Goal: Information Seeking & Learning: Learn about a topic

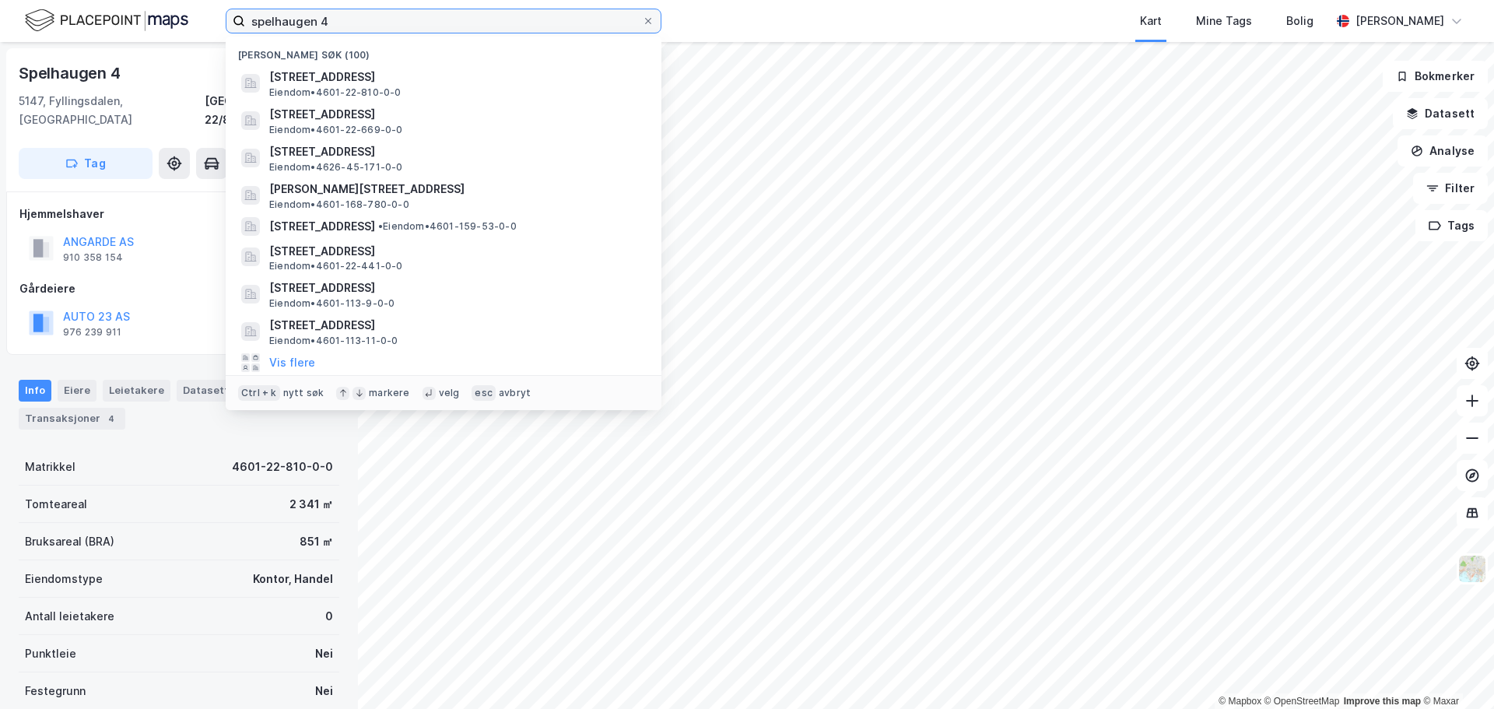
drag, startPoint x: 322, startPoint y: 19, endPoint x: 225, endPoint y: 18, distance: 97.3
click at [225, 18] on div "spelhaugen 4 Nylige søk (100) Spelhaugen 4, 5147, FYLLINGSDALEN, BERGEN Eiendom…" at bounding box center [747, 21] width 1494 height 42
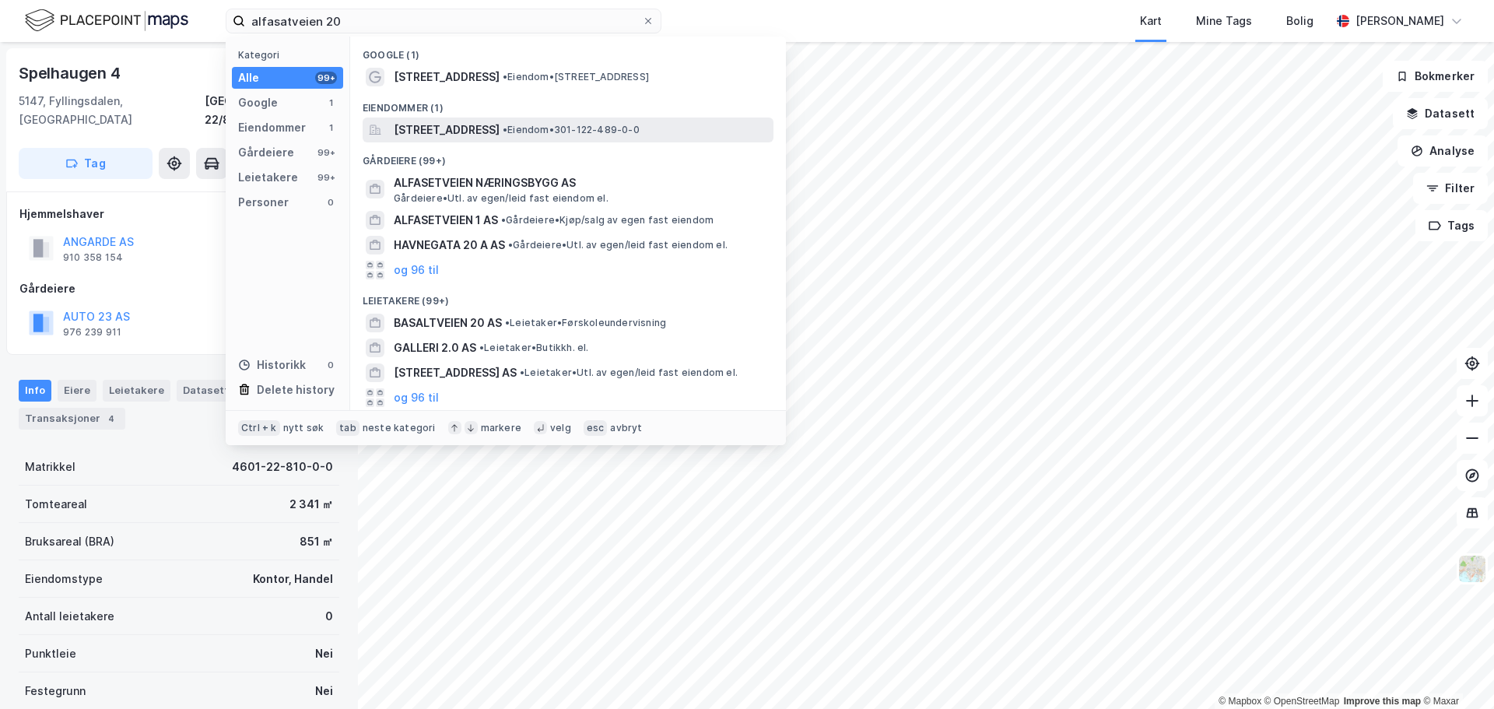
click at [500, 129] on span "[STREET_ADDRESS]" at bounding box center [447, 130] width 106 height 19
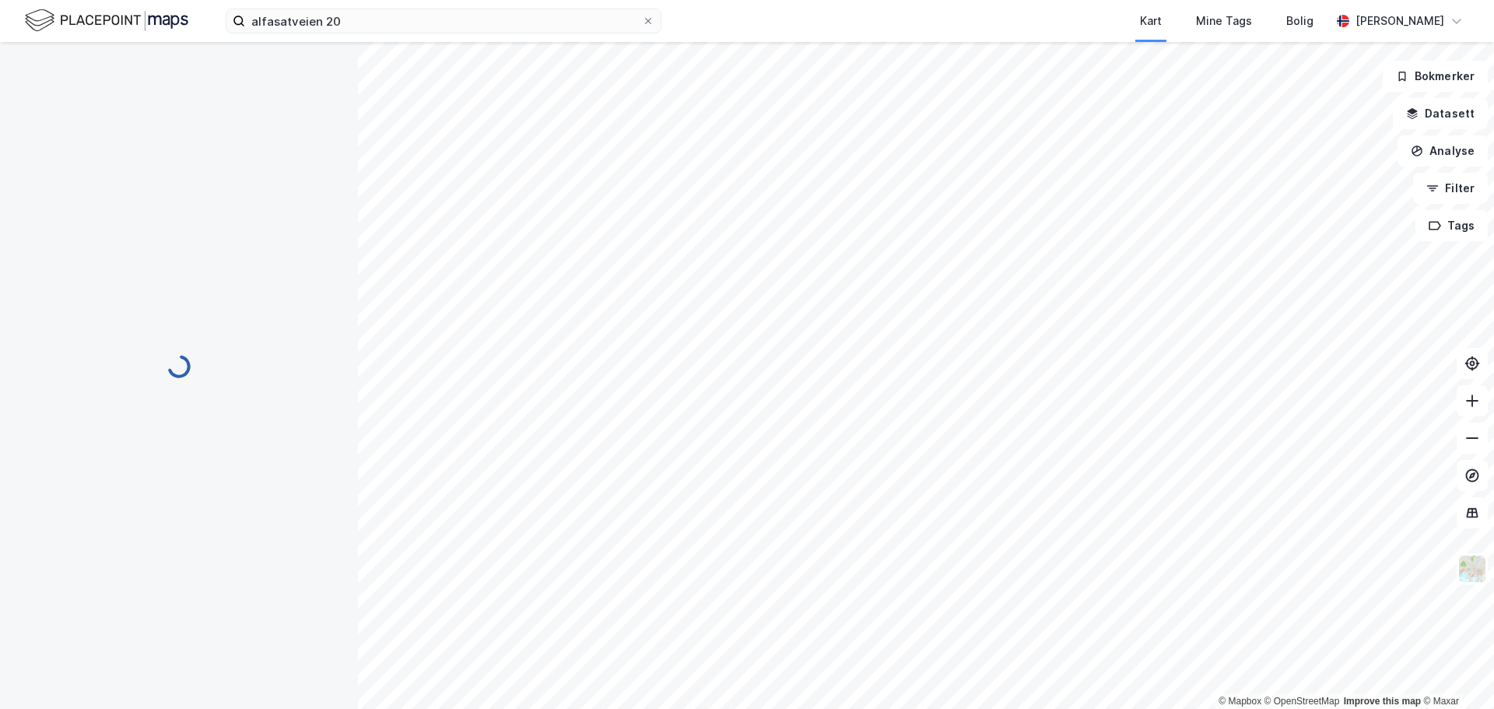
scroll to position [61, 0]
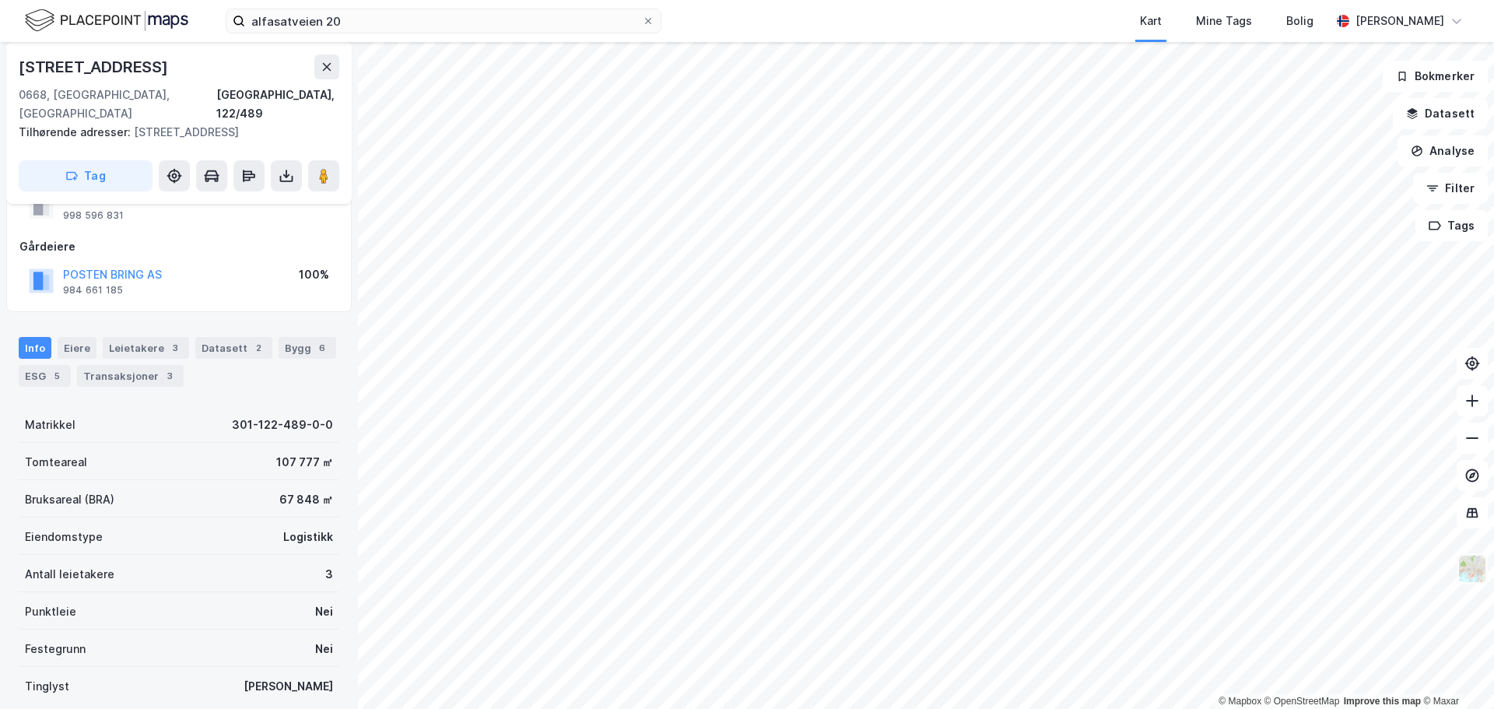
click at [1471, 574] on img at bounding box center [1472, 569] width 30 height 30
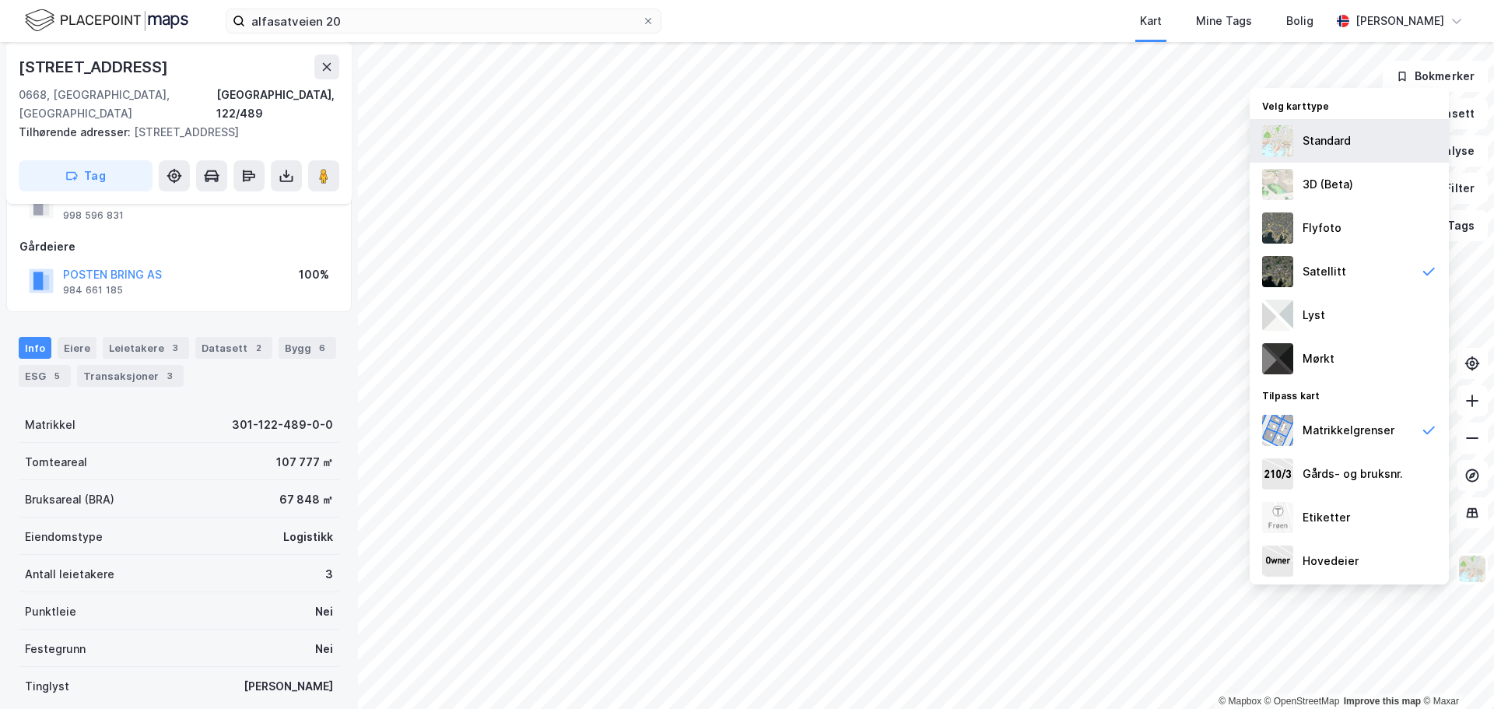
click at [1337, 147] on div "Standard" at bounding box center [1327, 141] width 48 height 19
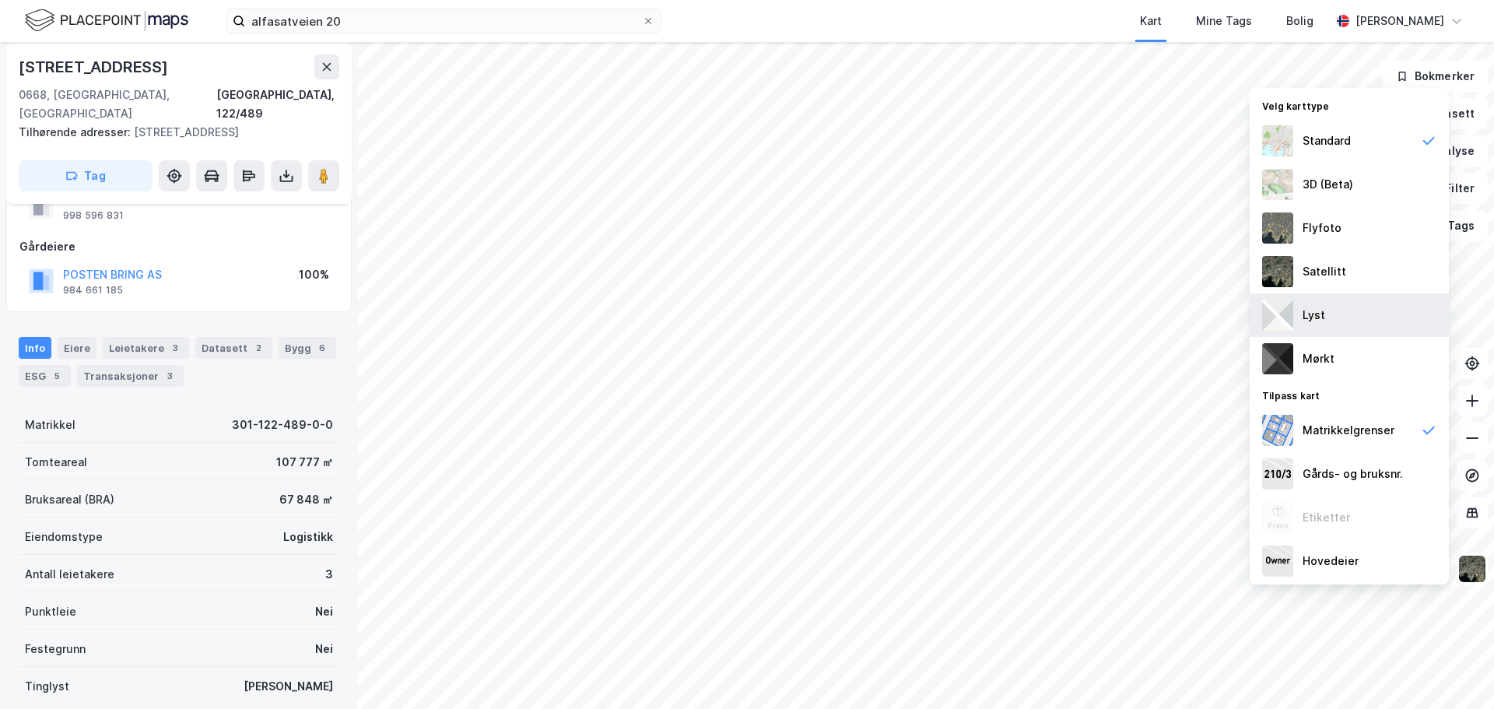
click at [1327, 310] on div "Lyst" at bounding box center [1349, 315] width 199 height 44
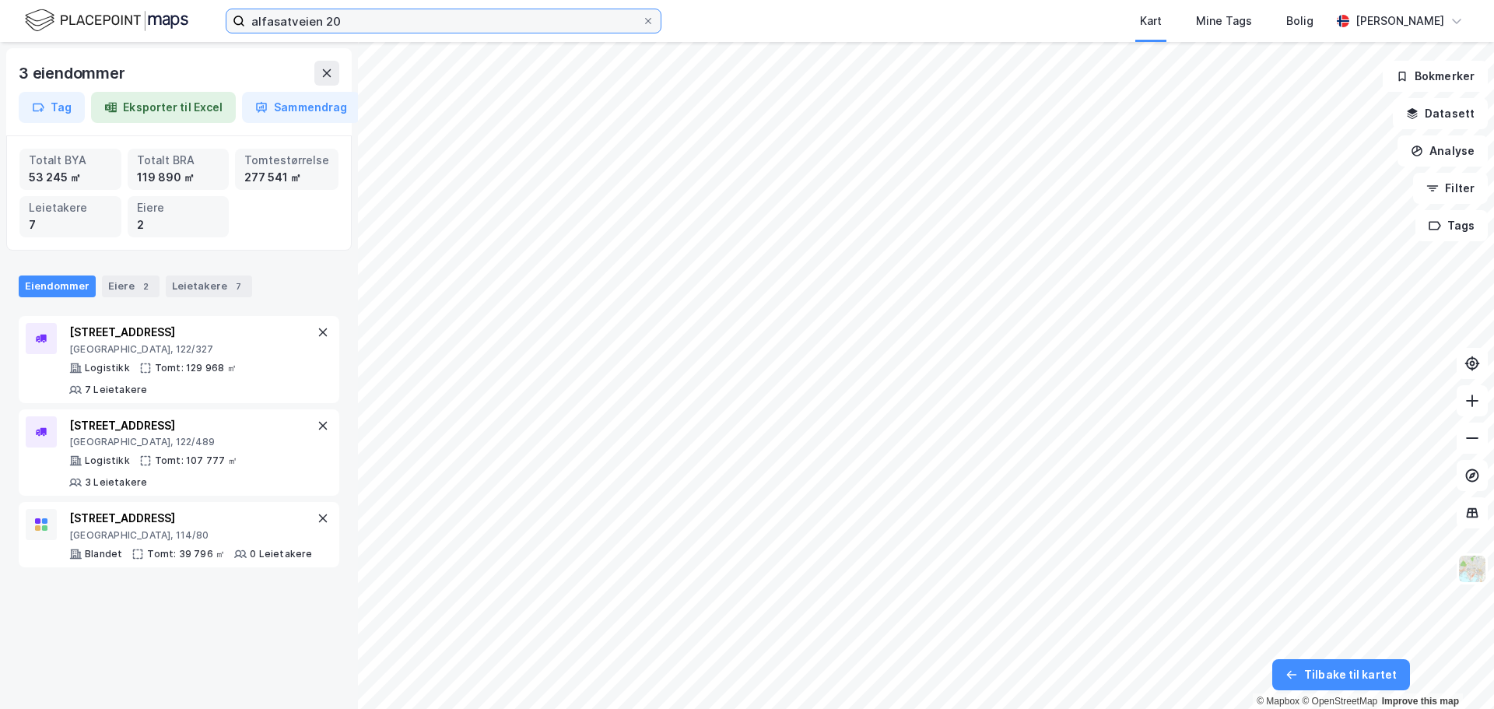
click at [352, 19] on input "alfasatveien 20" at bounding box center [443, 20] width 397 height 23
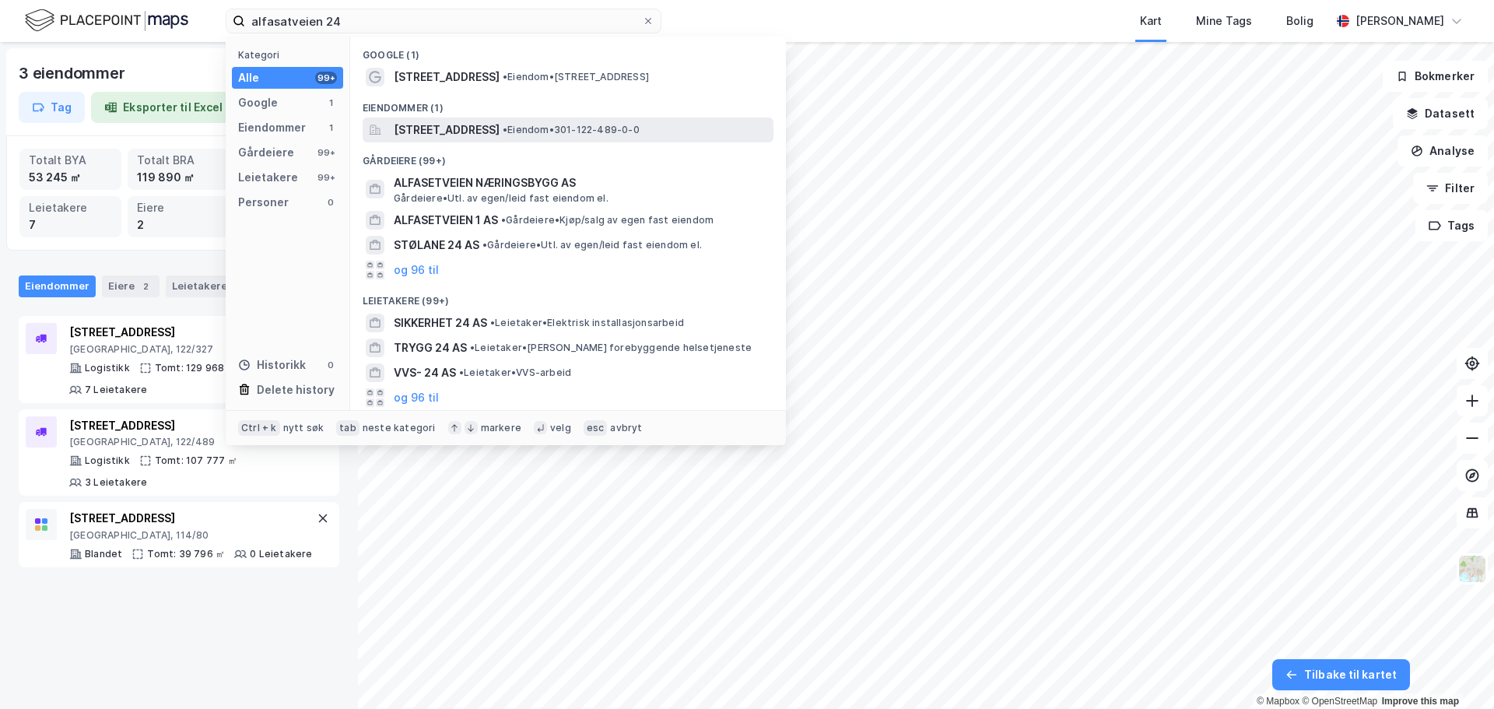
click at [409, 139] on span "Alfasetveien 24, 0668, OSLO, OSLO" at bounding box center [447, 130] width 106 height 19
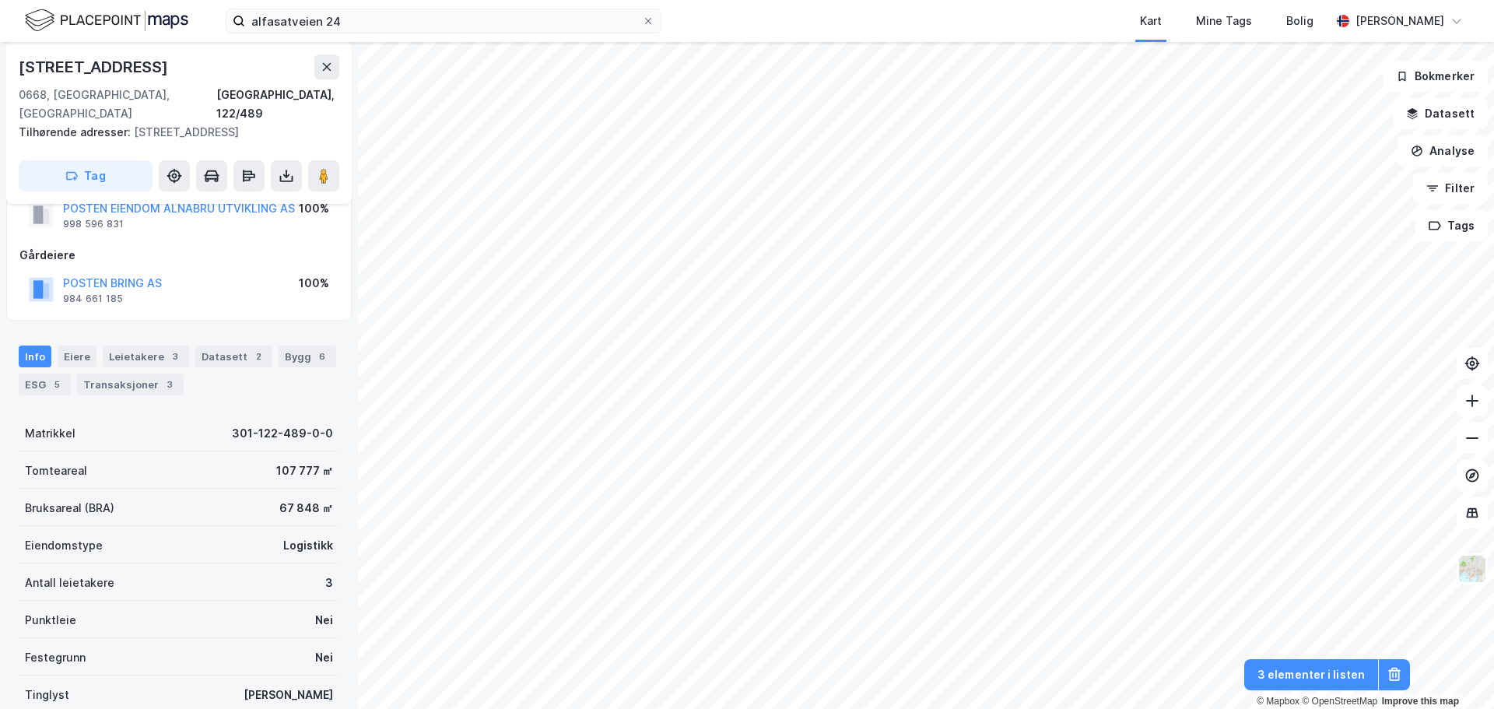
scroll to position [78, 0]
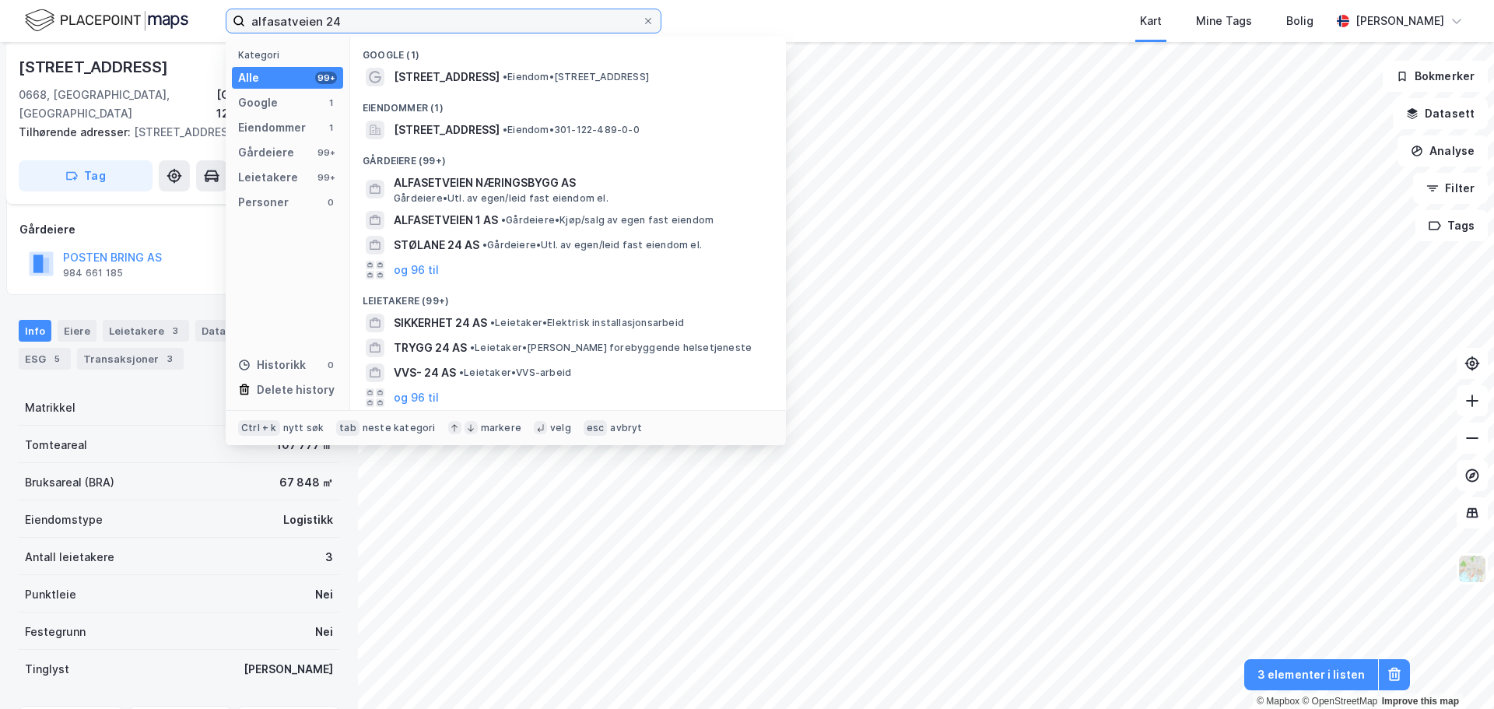
drag, startPoint x: 375, startPoint y: 22, endPoint x: 331, endPoint y: 23, distance: 44.4
click at [331, 23] on input "alfasatveien 24" at bounding box center [443, 20] width 397 height 23
type input "alfasatveien 26"
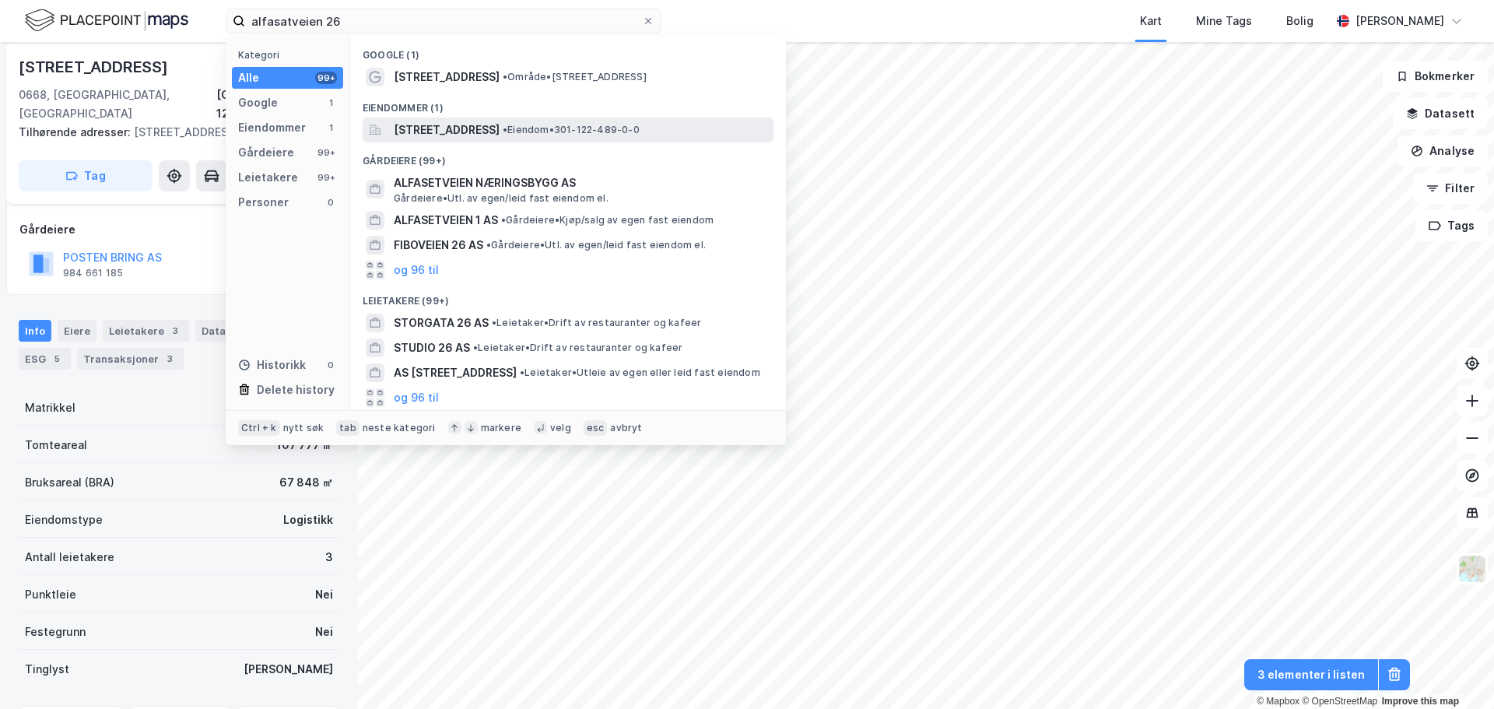
click at [425, 129] on span "Alfasetveien 26, 0668, OSLO, OSLO" at bounding box center [447, 130] width 106 height 19
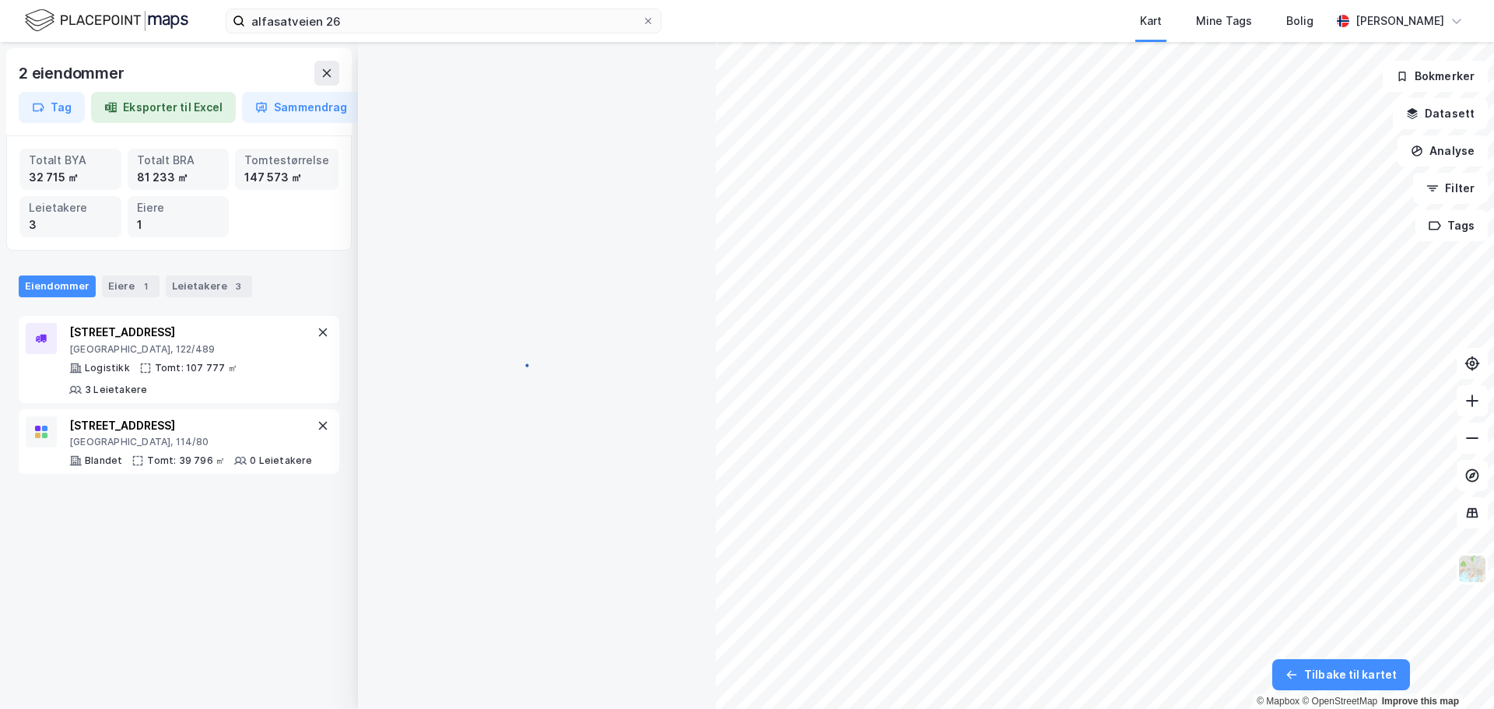
scroll to position [78, 0]
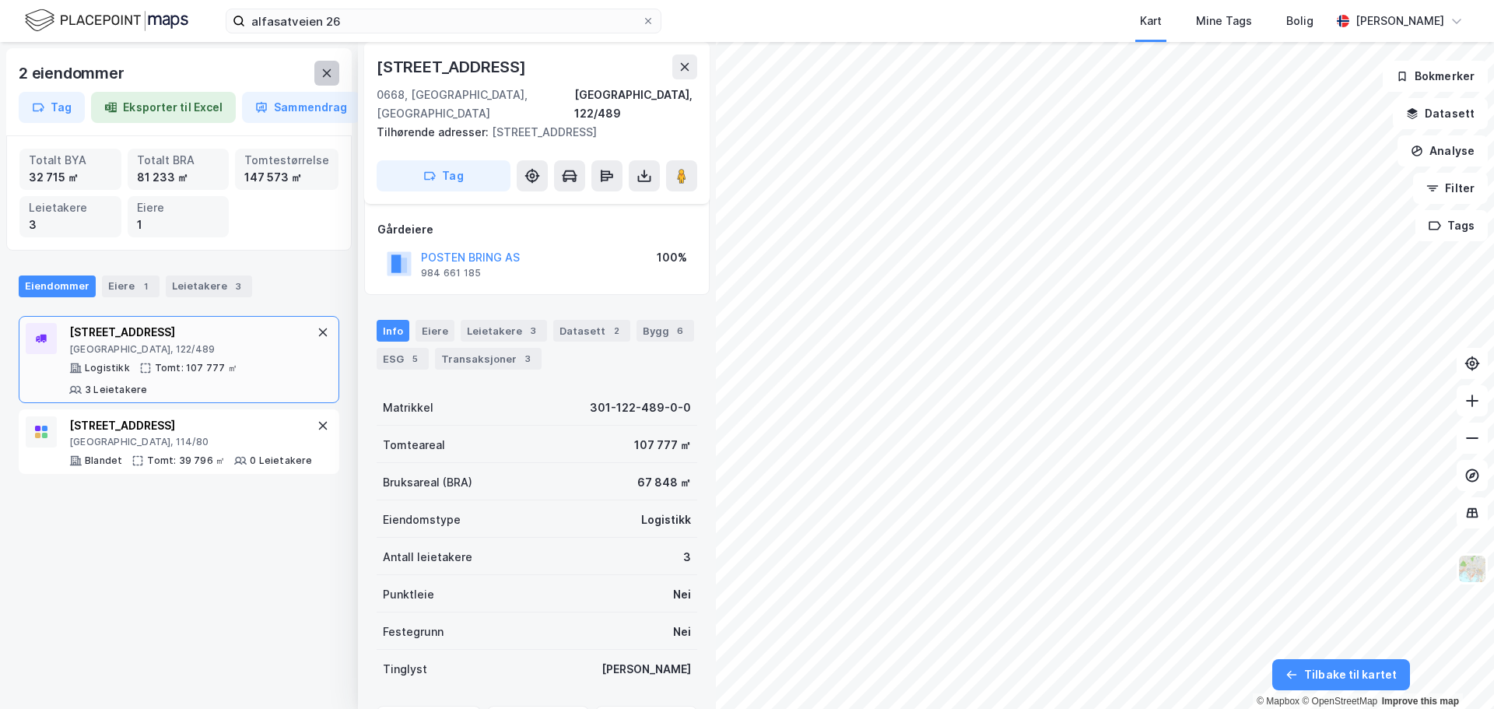
click at [322, 75] on icon at bounding box center [327, 73] width 12 height 12
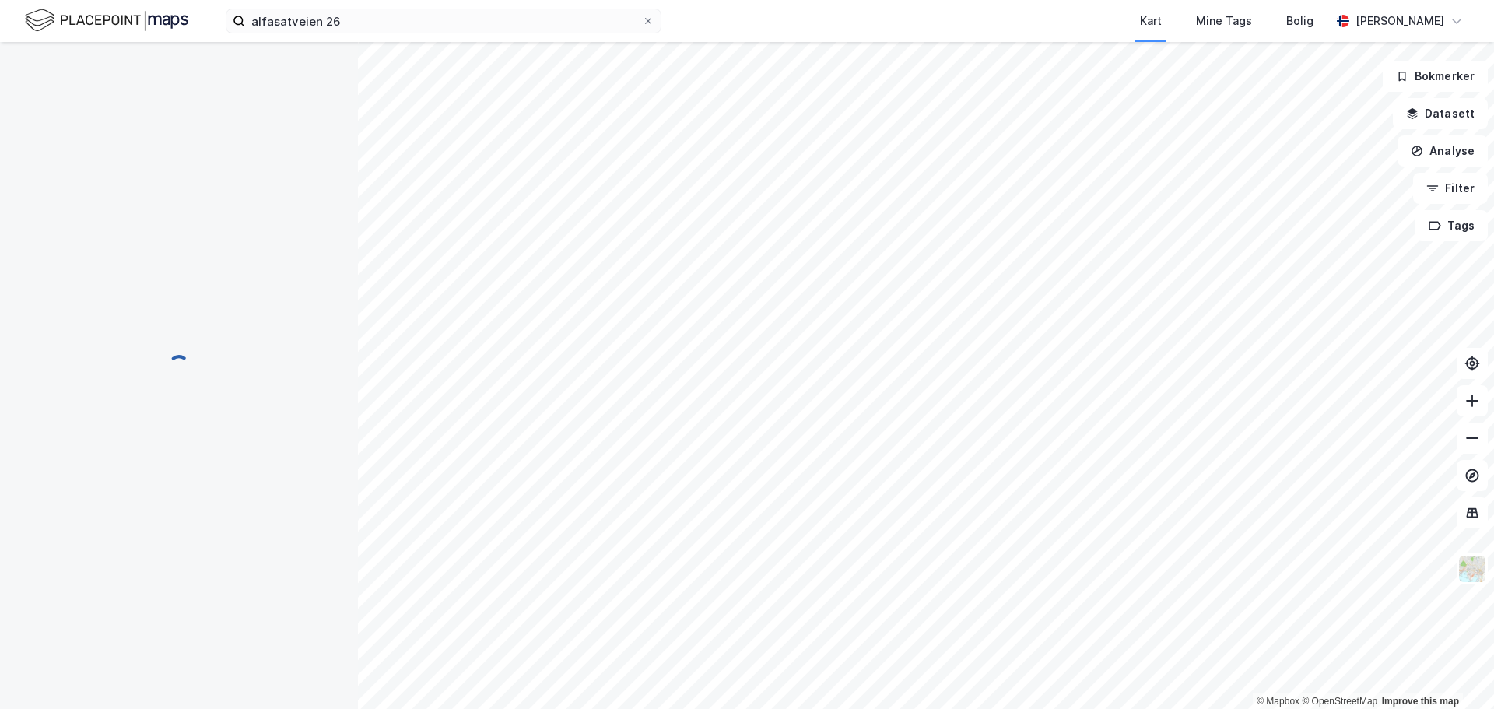
scroll to position [78, 0]
click at [397, 39] on div "Kart Mine Tags Bolig [PERSON_NAME]" at bounding box center [747, 21] width 1494 height 42
click at [397, 33] on label at bounding box center [444, 21] width 436 height 25
click at [397, 33] on input at bounding box center [453, 20] width 416 height 23
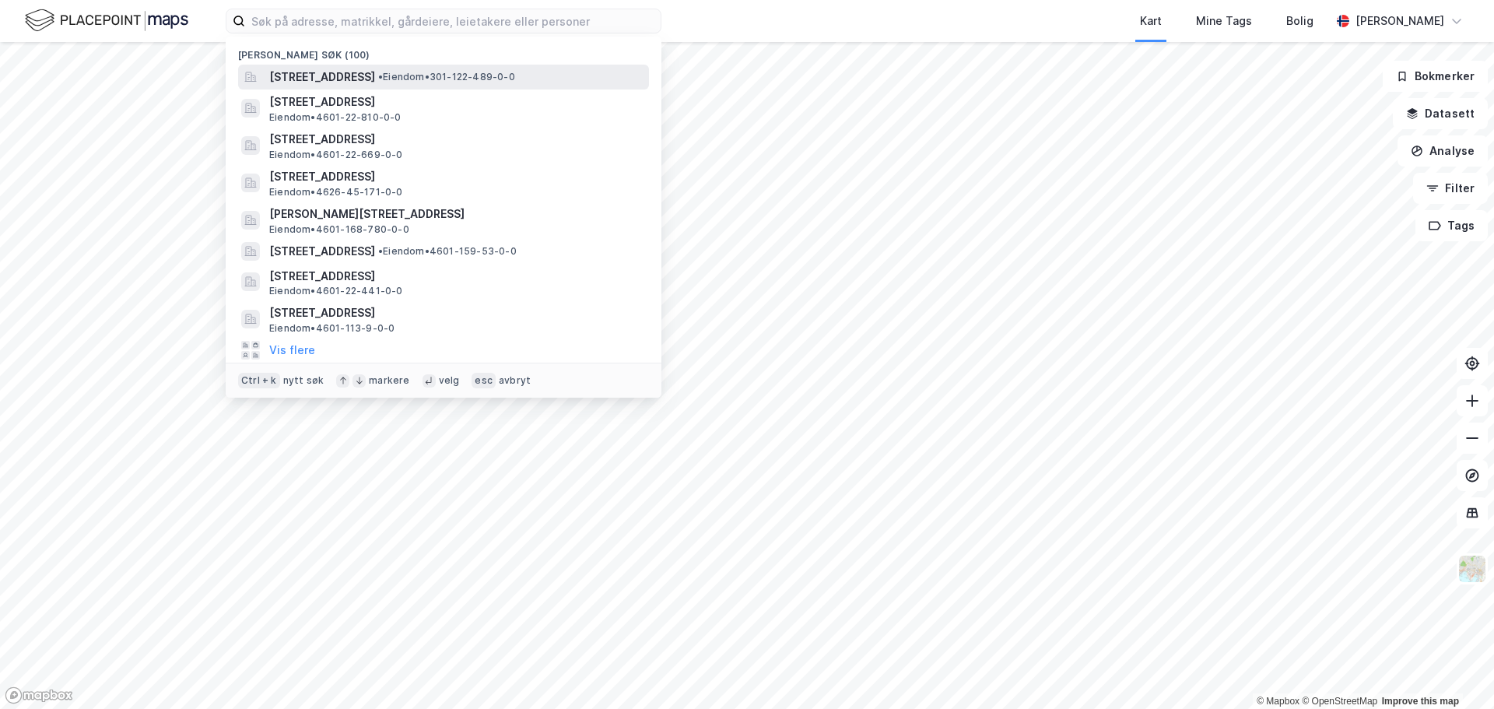
click at [359, 83] on span "[STREET_ADDRESS]" at bounding box center [322, 77] width 106 height 19
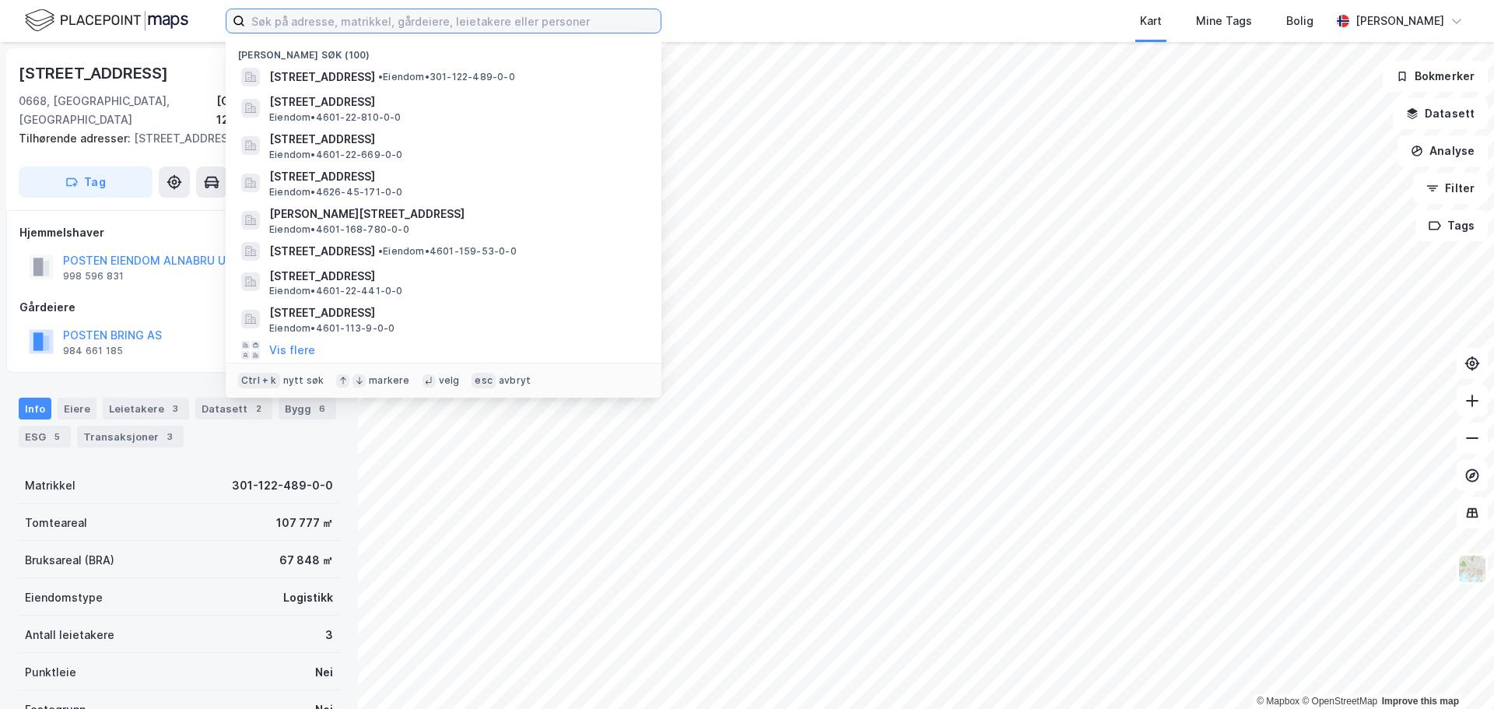
click at [368, 22] on input at bounding box center [453, 20] width 416 height 23
paste input "Stølsmyr 10"
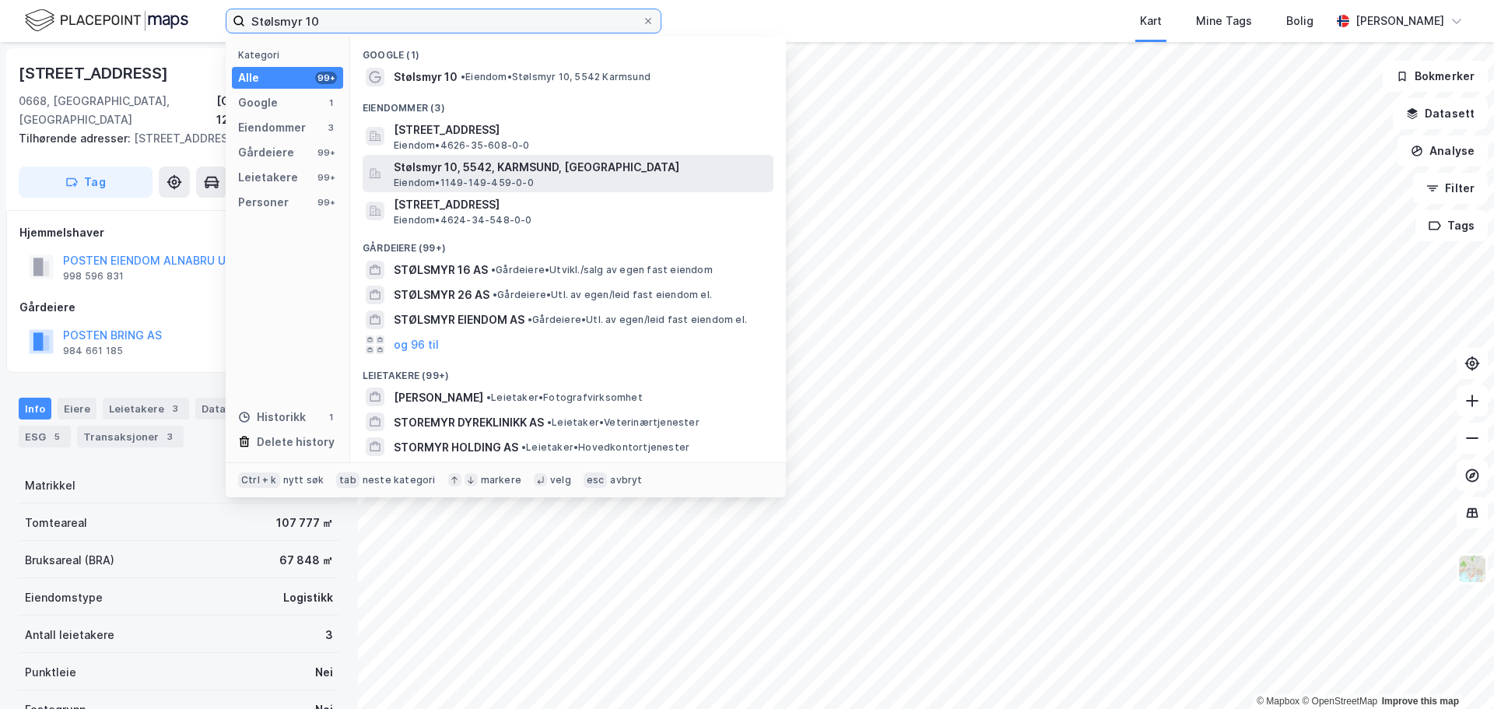
type input "Stølsmyr 10"
click at [510, 175] on span "Stølsmyr 10, 5542, KARMSUND, [GEOGRAPHIC_DATA]" at bounding box center [580, 167] width 373 height 19
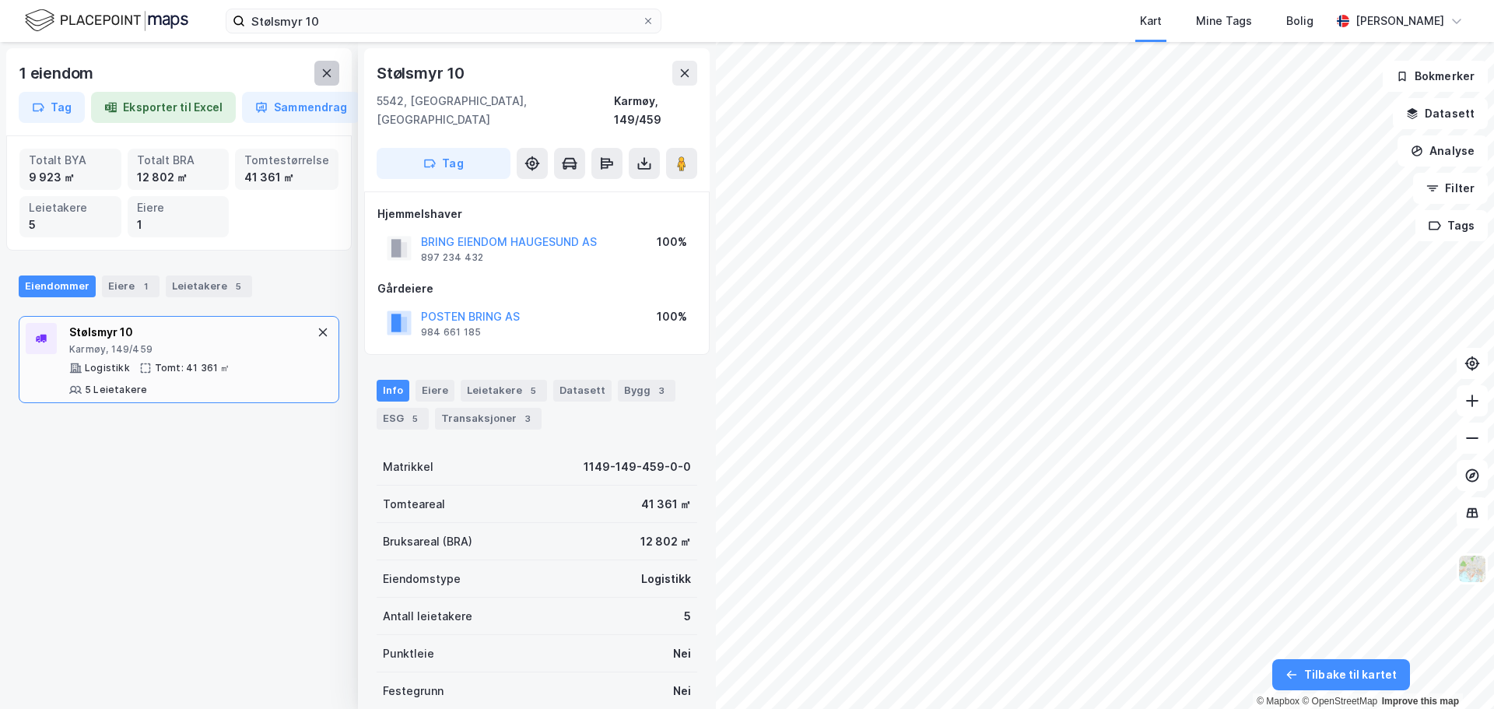
click at [328, 73] on icon at bounding box center [327, 73] width 9 height 8
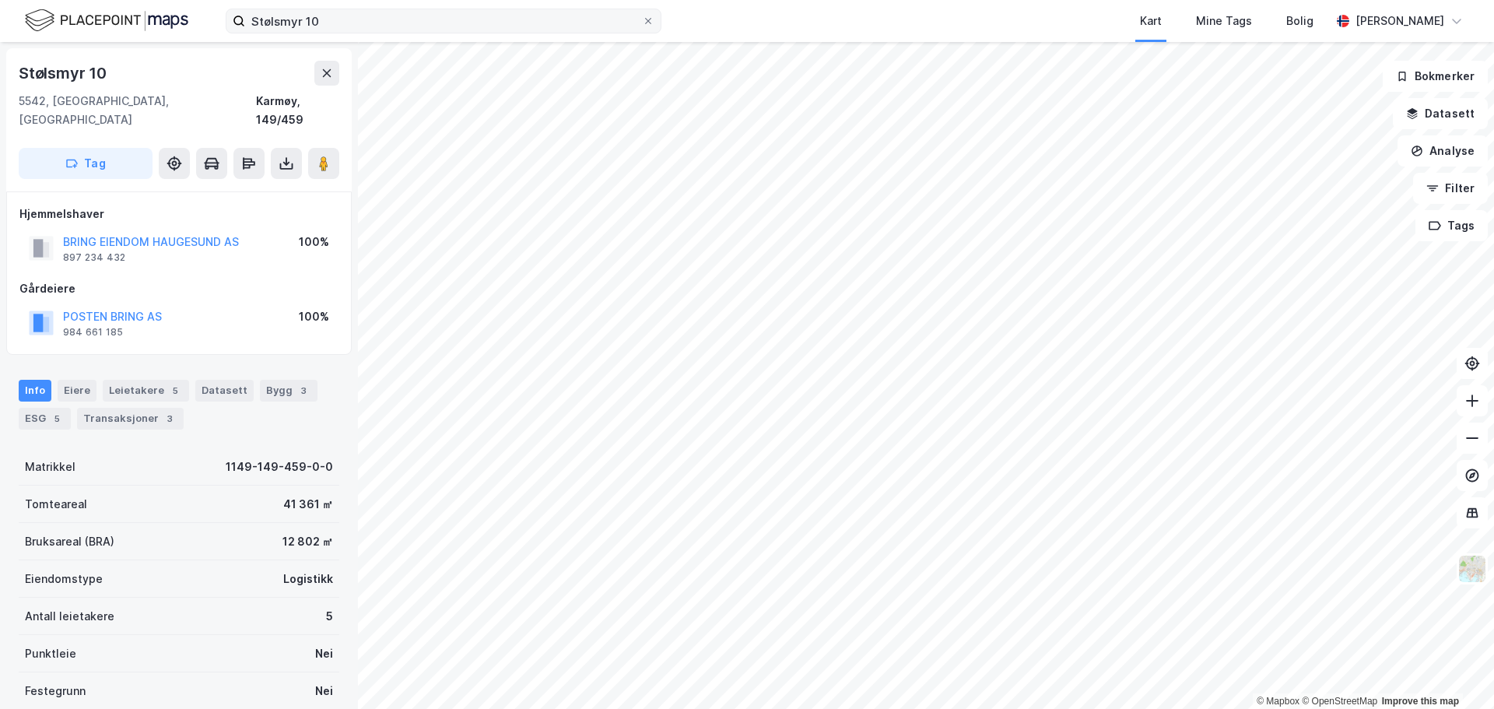
click at [652, 32] on label "Stølsmyr 10" at bounding box center [444, 21] width 436 height 25
click at [642, 32] on input "Stølsmyr 10" at bounding box center [443, 20] width 397 height 23
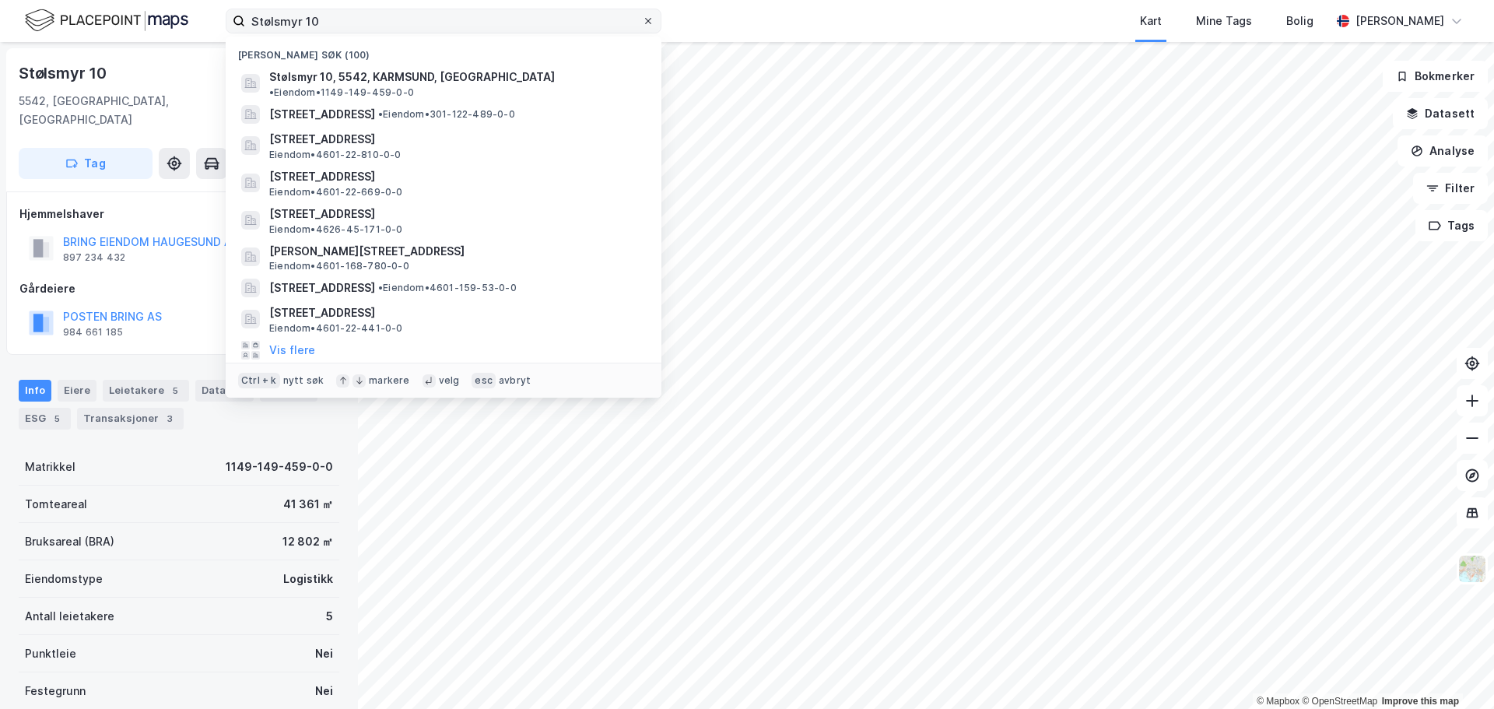
click at [652, 25] on icon at bounding box center [648, 20] width 9 height 9
click at [642, 25] on input "Stølsmyr 10" at bounding box center [443, 20] width 397 height 23
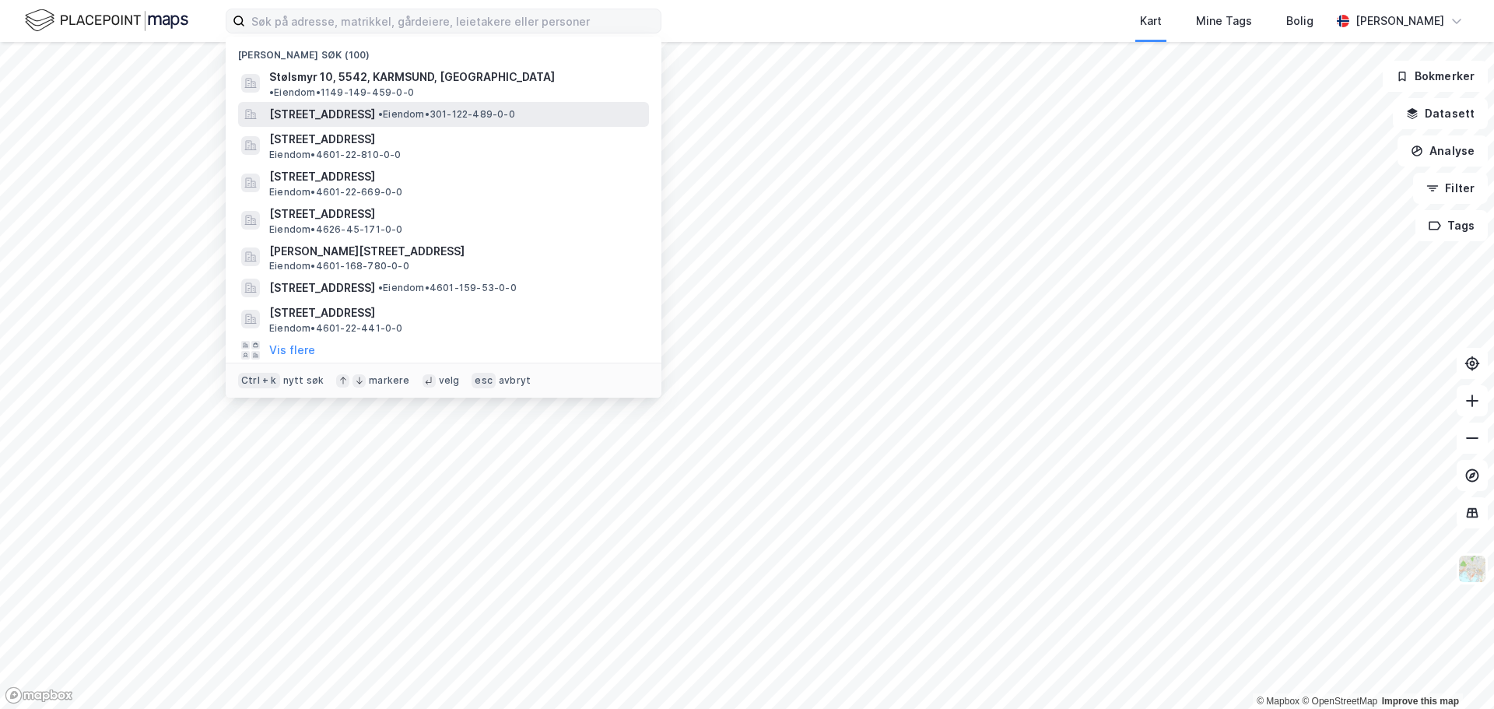
click at [375, 105] on span "[STREET_ADDRESS]" at bounding box center [322, 114] width 106 height 19
